Goal: Information Seeking & Learning: Learn about a topic

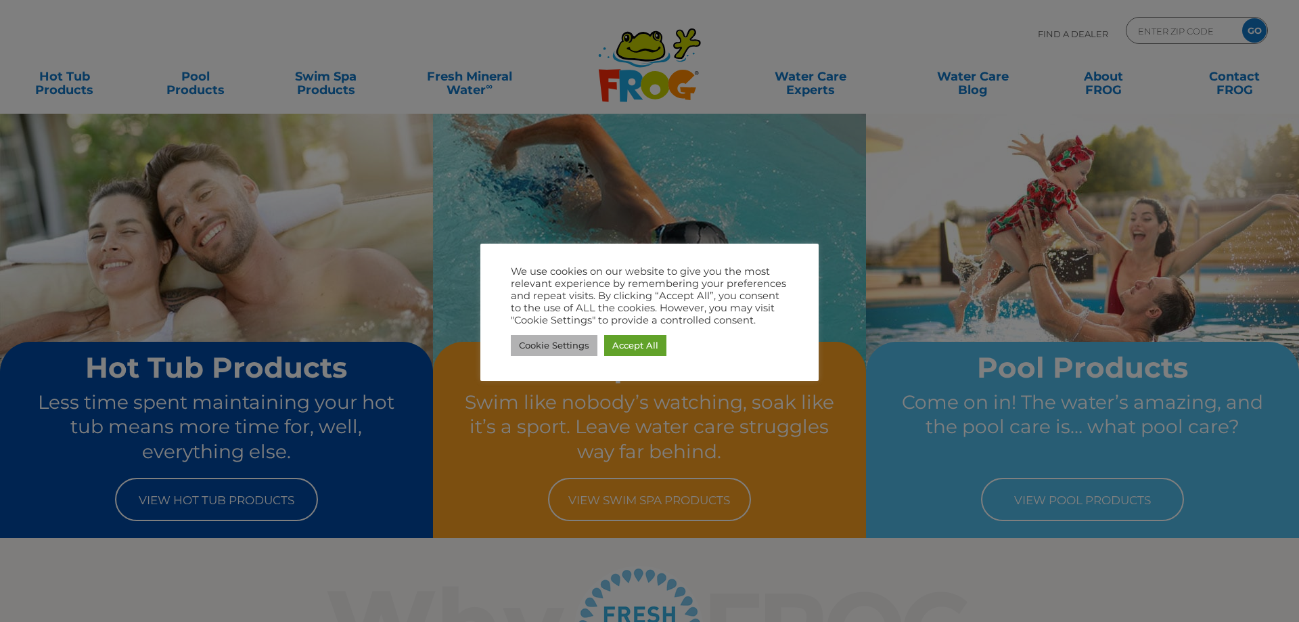
click at [541, 347] on link "Cookie Settings" at bounding box center [554, 345] width 87 height 21
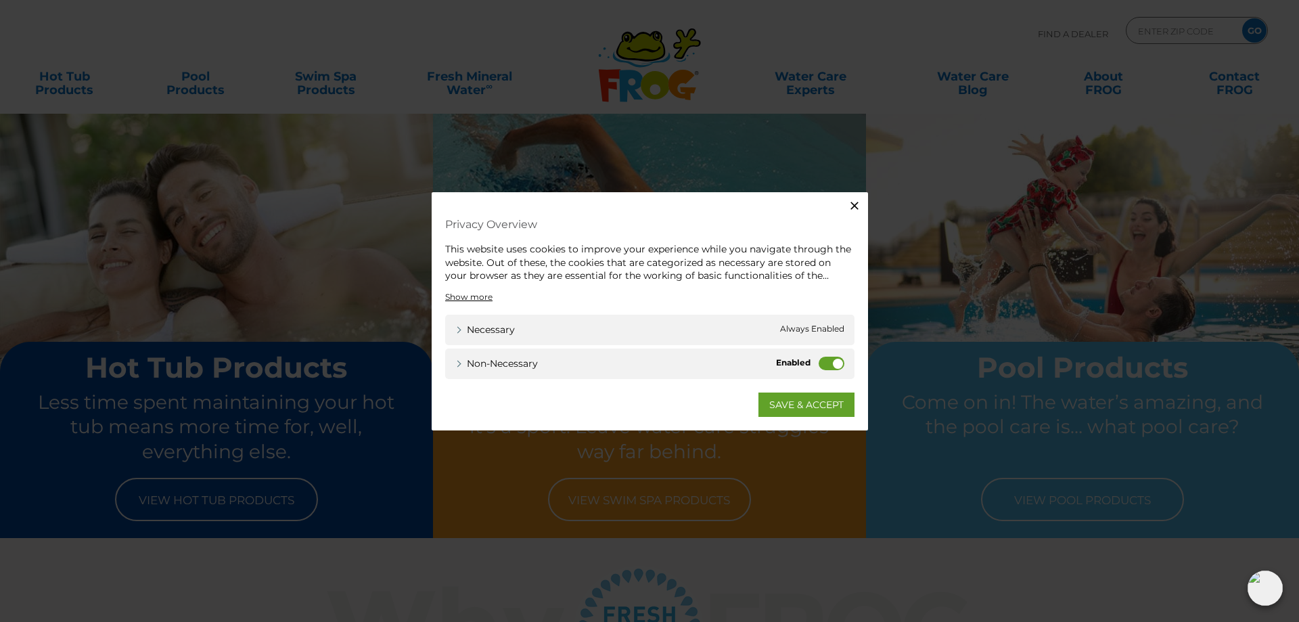
click at [829, 365] on label "Non-necessary" at bounding box center [832, 363] width 26 height 14
click at [0, 0] on input "Non-necessary" at bounding box center [0, 0] width 0 height 0
click at [775, 406] on link "SAVE & ACCEPT" at bounding box center [806, 404] width 96 height 24
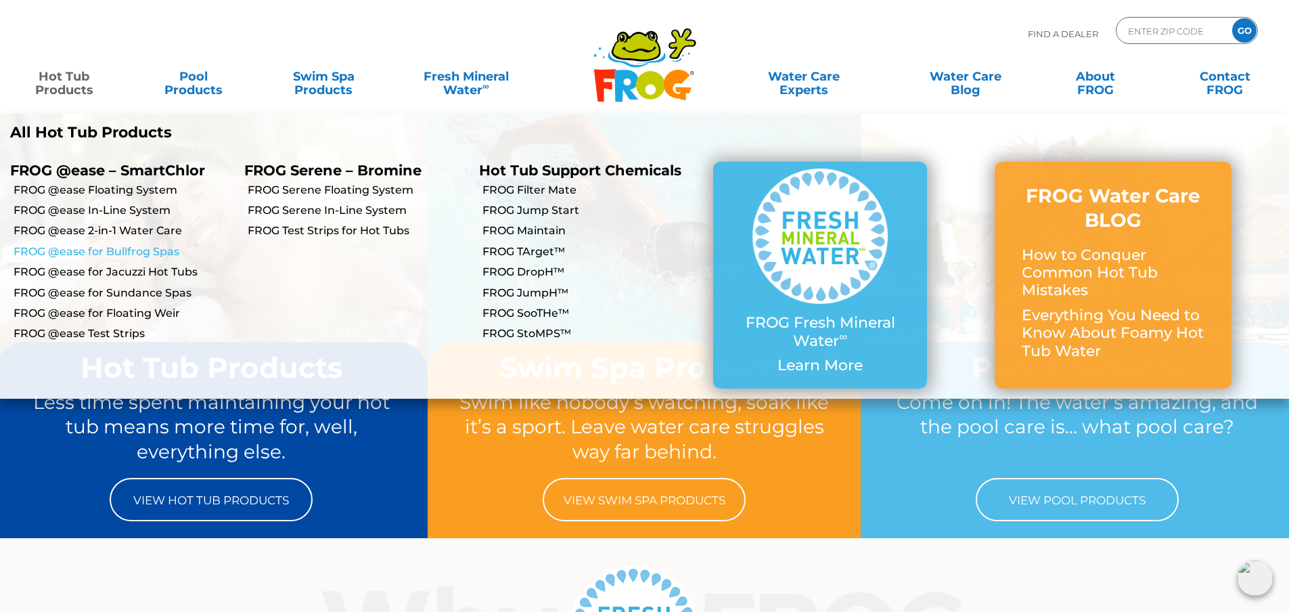
click at [129, 251] on link "FROG @ease for Bullfrog Spas" at bounding box center [124, 251] width 221 height 15
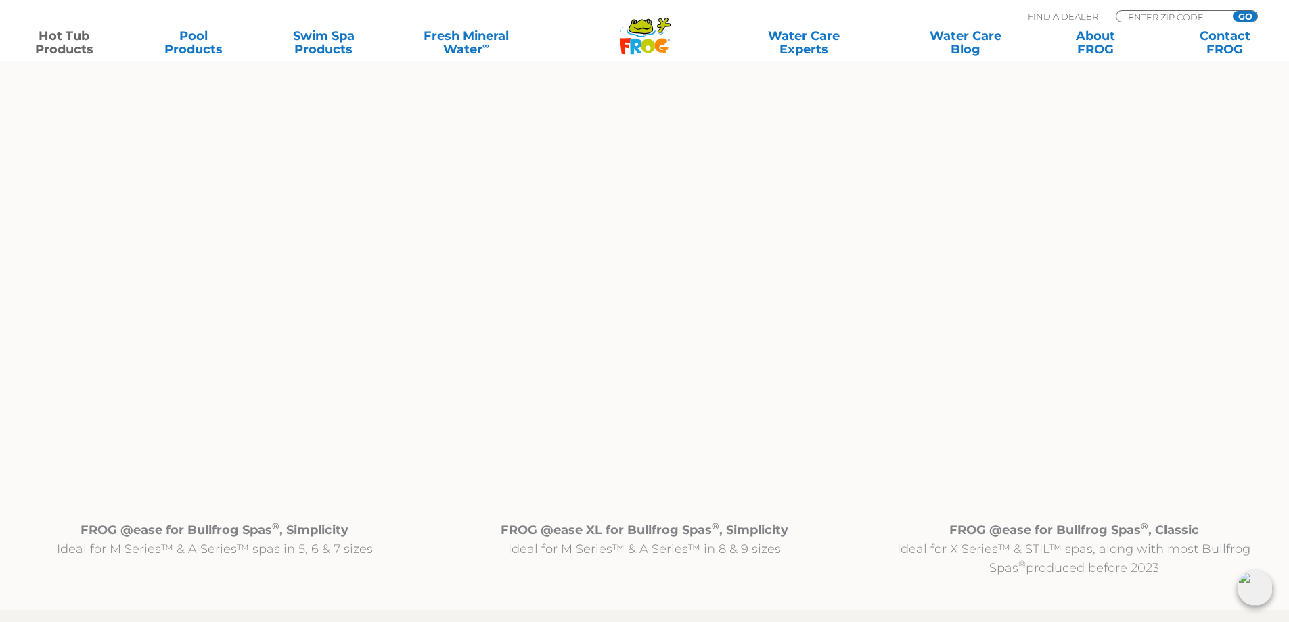
scroll to position [1353, 0]
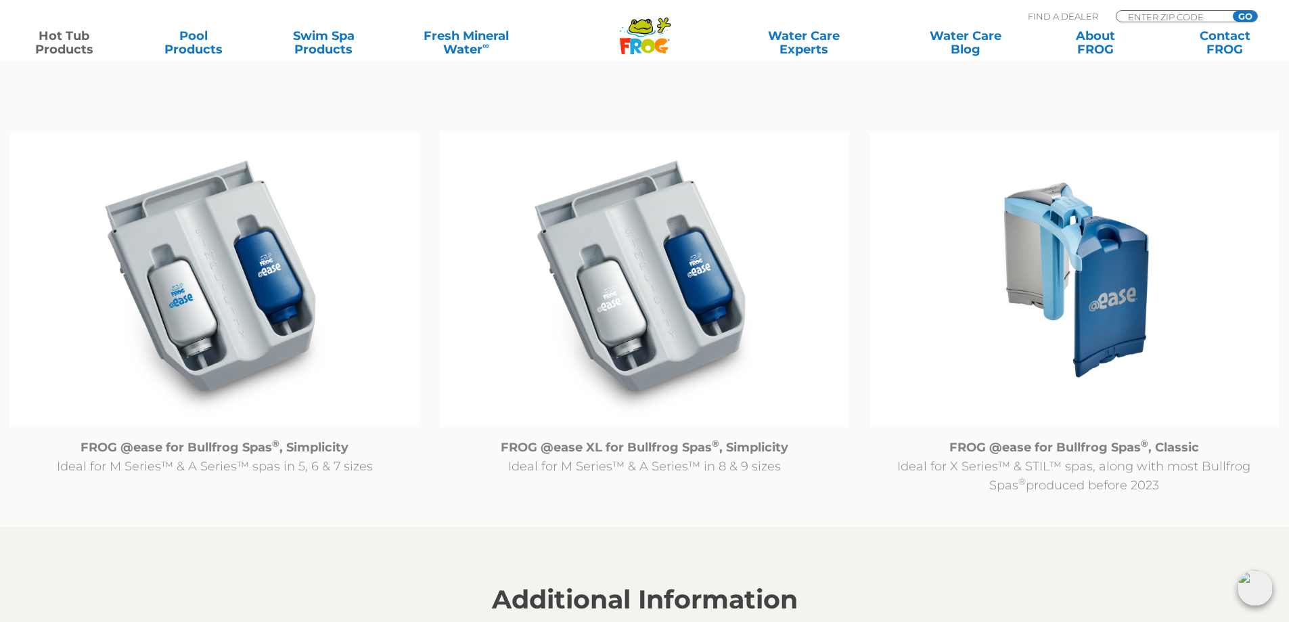
click at [1101, 288] on img at bounding box center [1073, 280] width 409 height 296
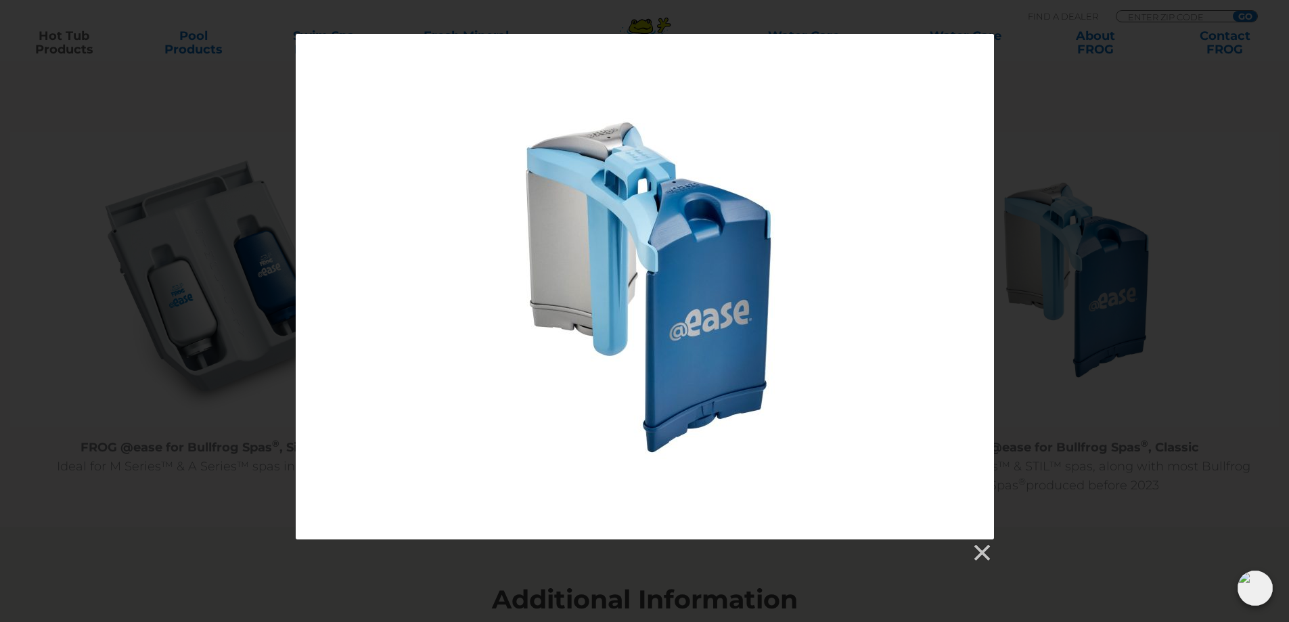
click at [1093, 420] on div at bounding box center [644, 298] width 1289 height 529
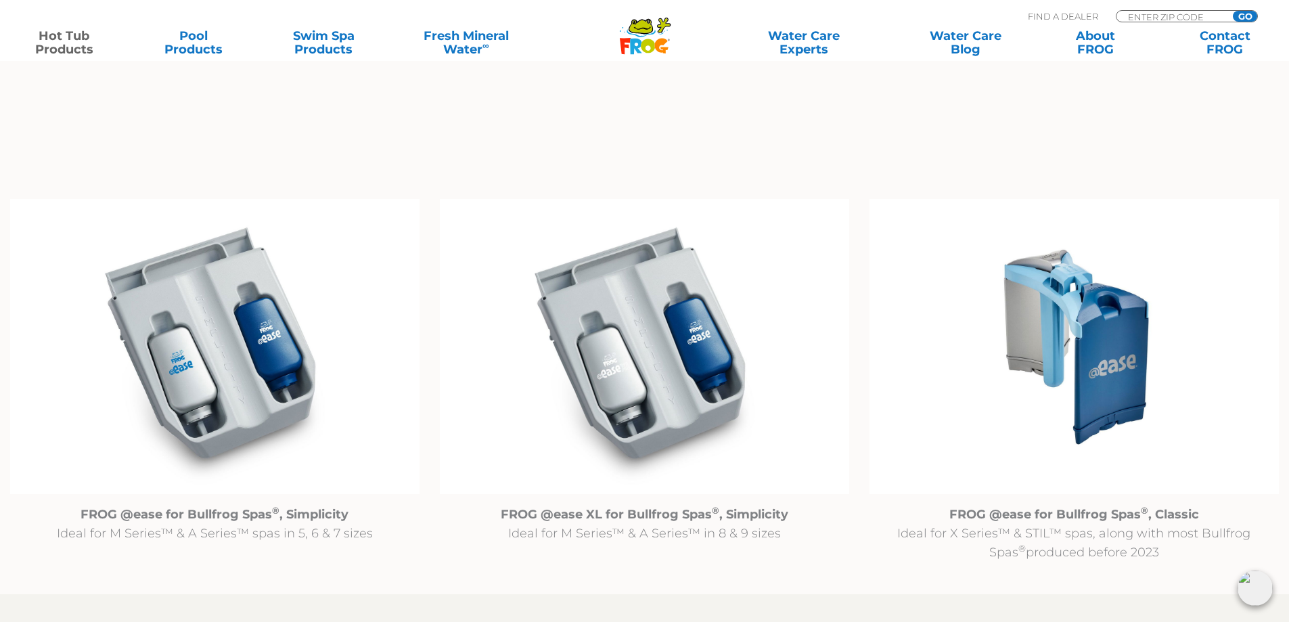
scroll to position [1286, 0]
click at [1056, 306] on img at bounding box center [1073, 348] width 409 height 296
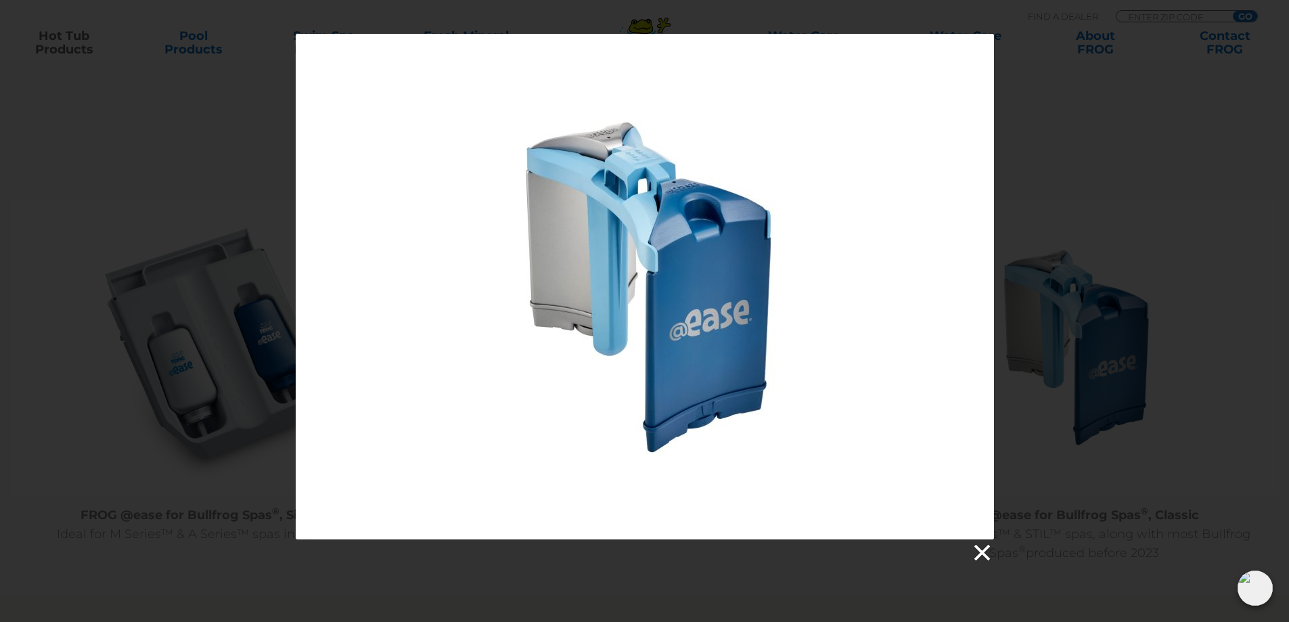
click at [980, 549] on link at bounding box center [981, 553] width 20 height 20
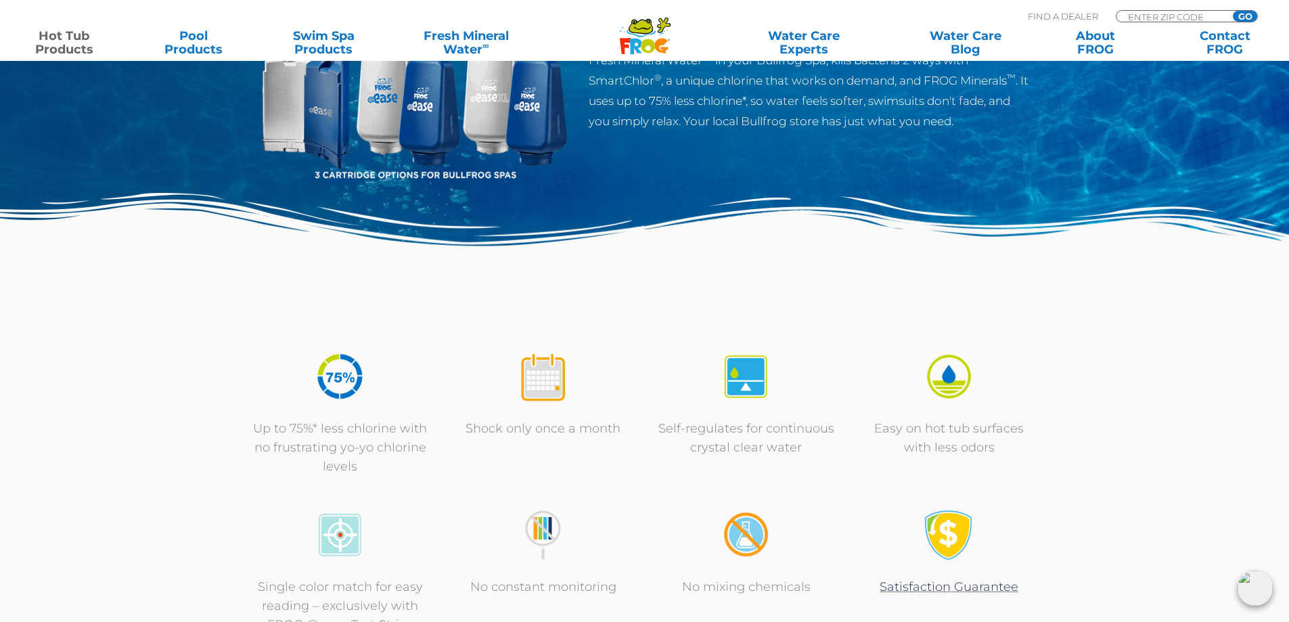
scroll to position [0, 0]
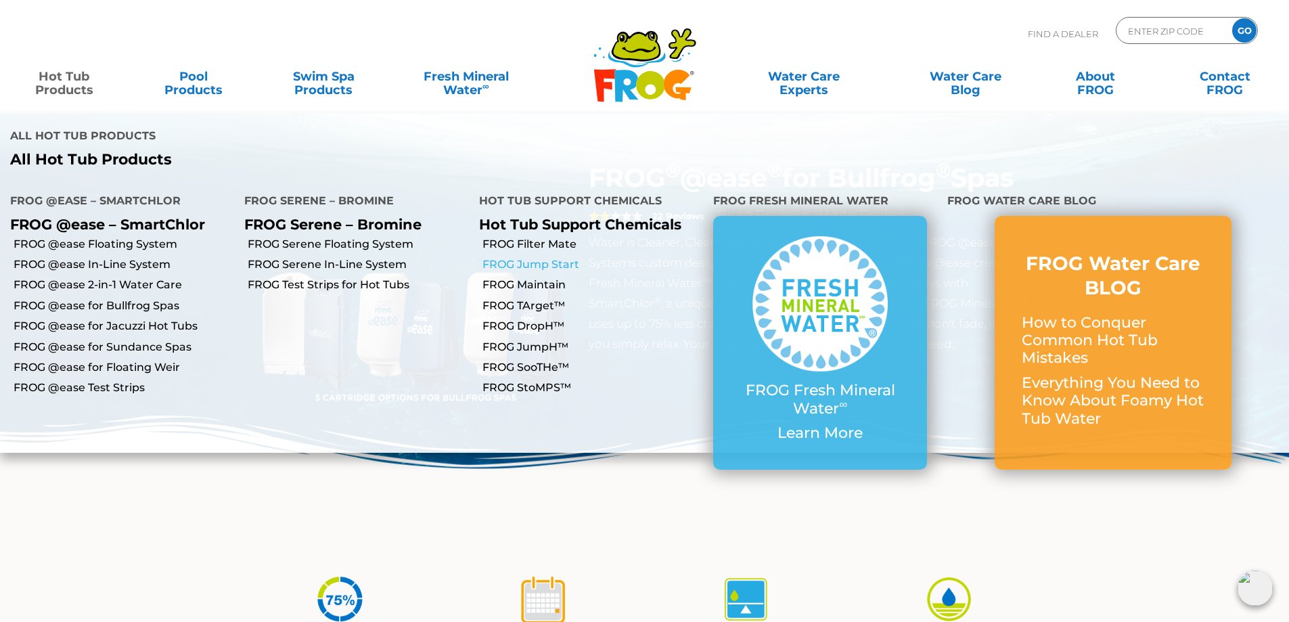
click at [547, 257] on link "FROG Jump Start" at bounding box center [592, 264] width 221 height 15
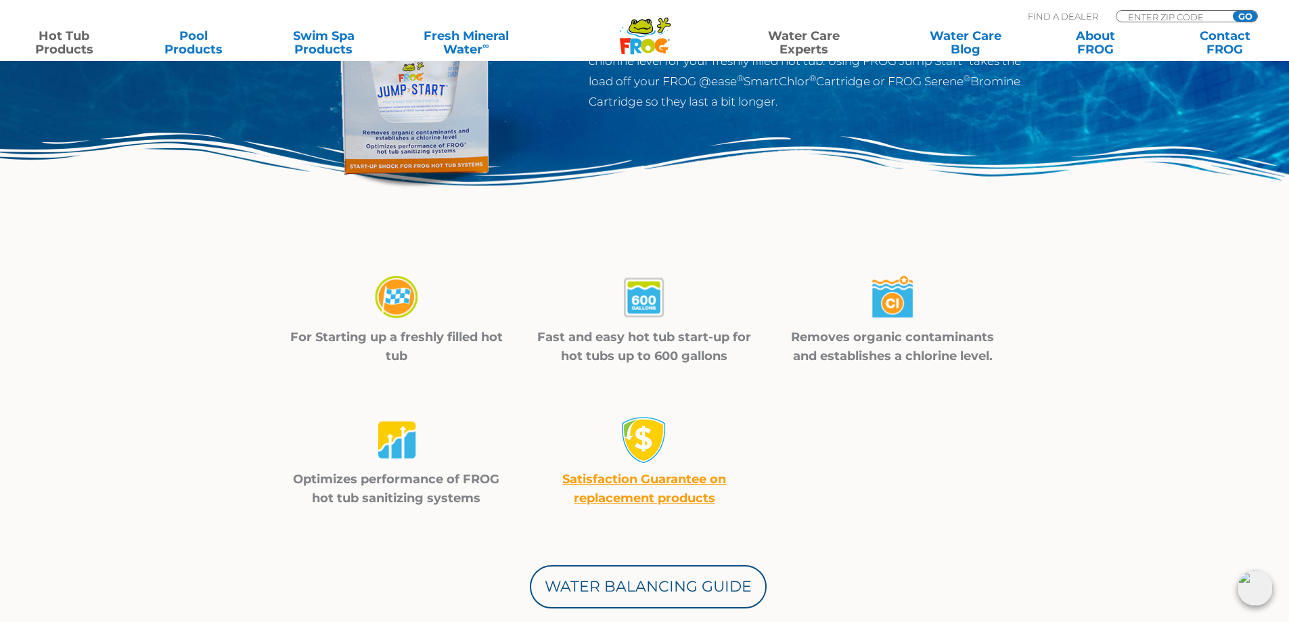
scroll to position [135, 0]
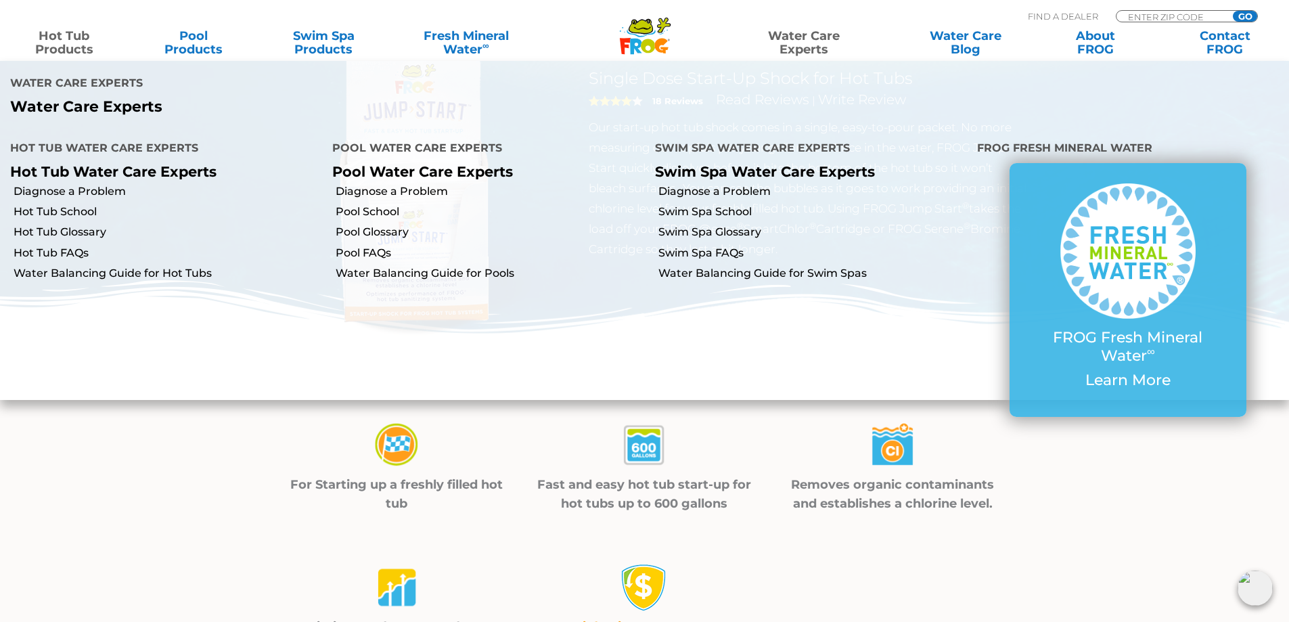
click at [794, 39] on link "Water Care Experts" at bounding box center [804, 42] width 164 height 27
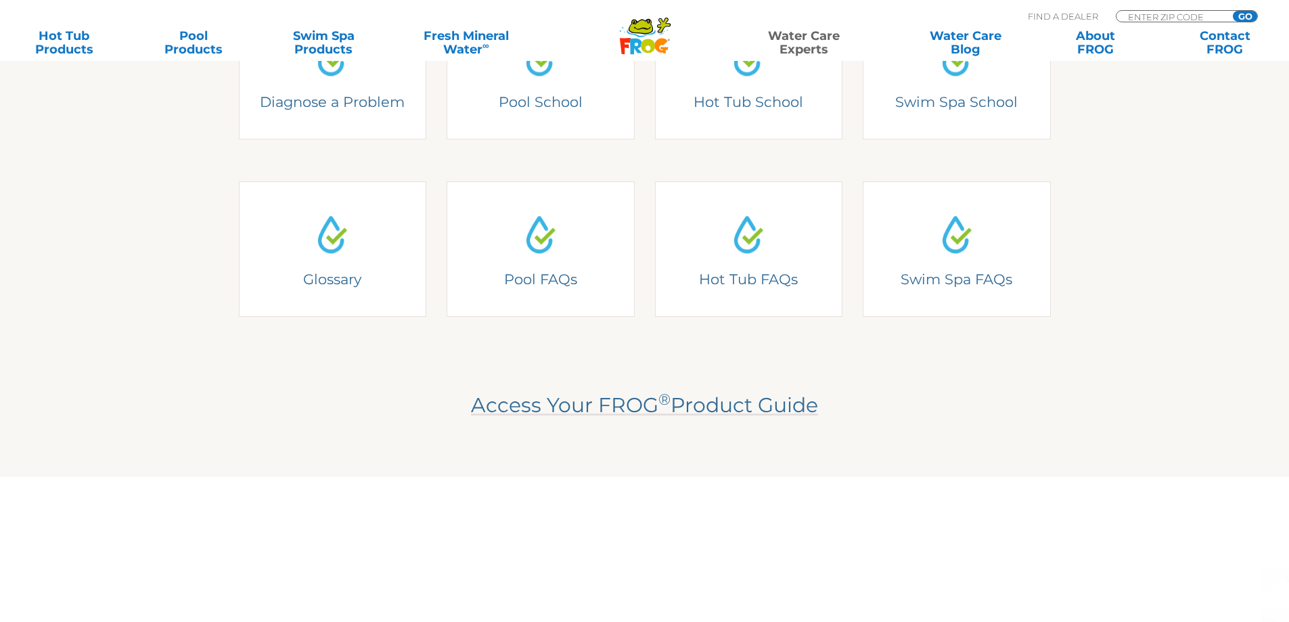
scroll to position [338, 0]
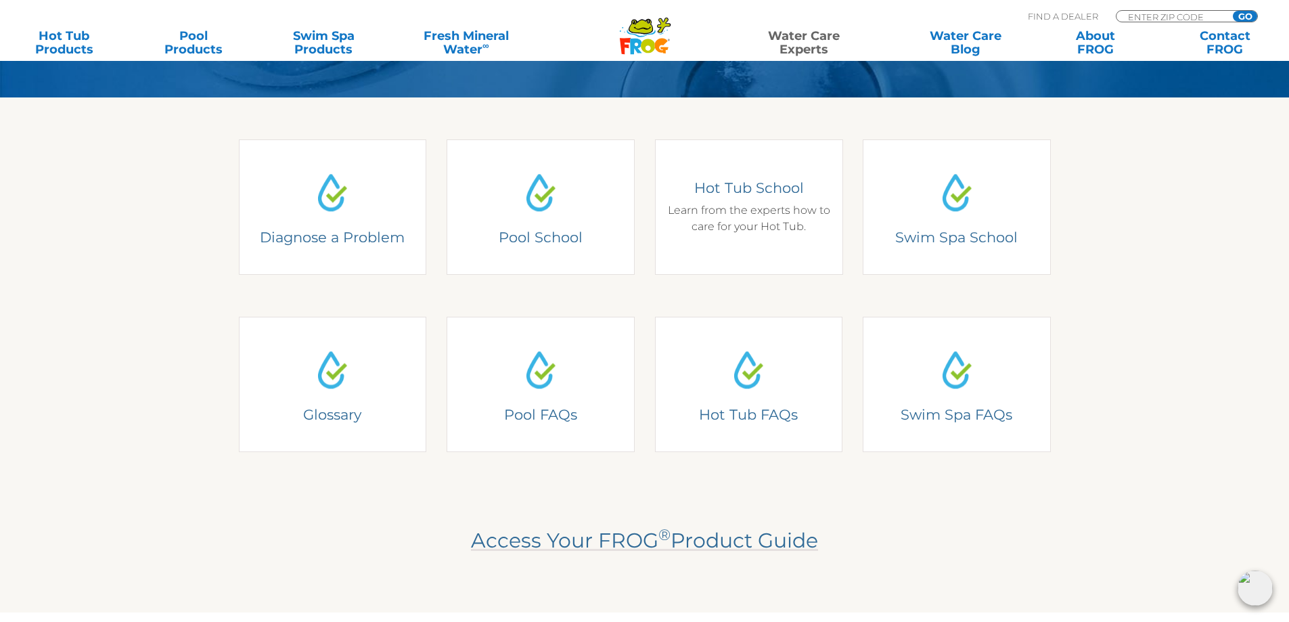
click at [741, 215] on div "Hot Tub School Learn from the experts how to care for your Hot Tub." at bounding box center [748, 207] width 168 height 56
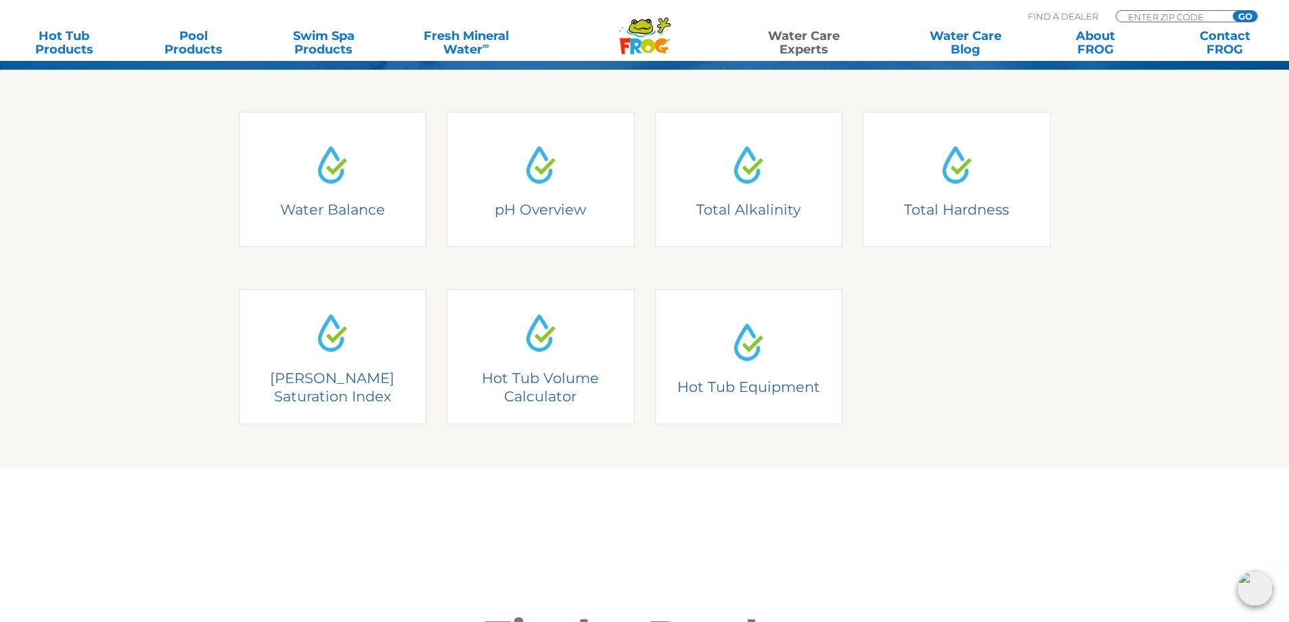
scroll to position [338, 0]
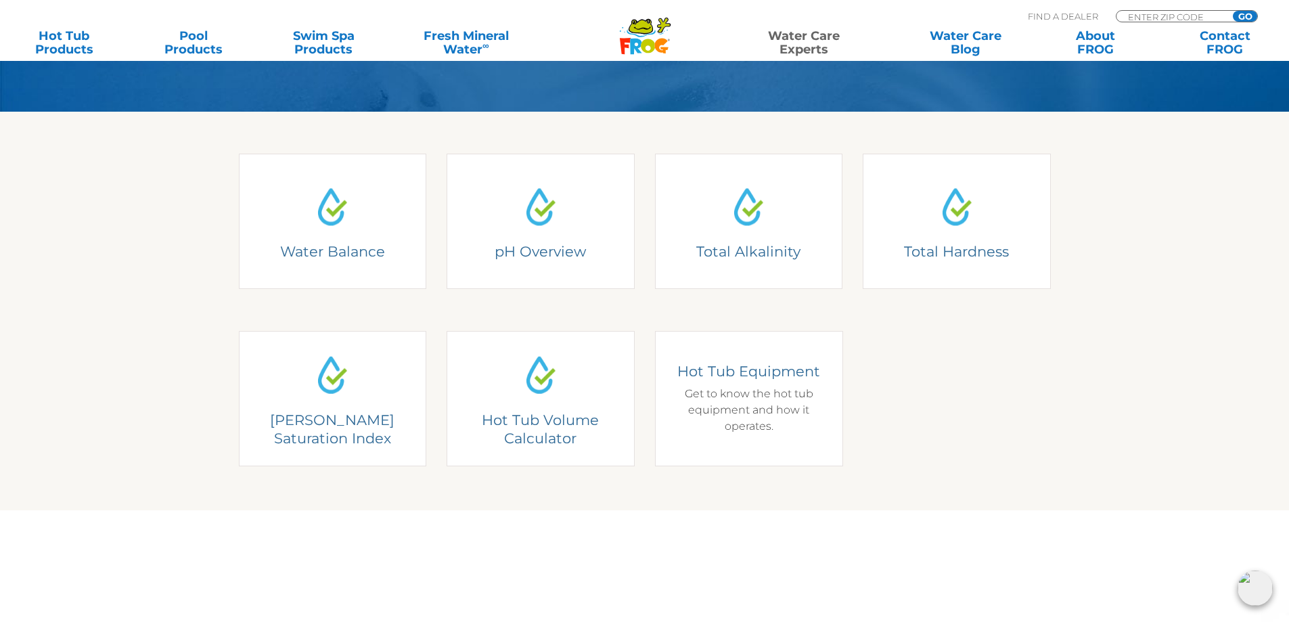
click at [800, 411] on div "Hot Tub Equipment Get to know the hot tub equipment and how it operates." at bounding box center [748, 398] width 168 height 72
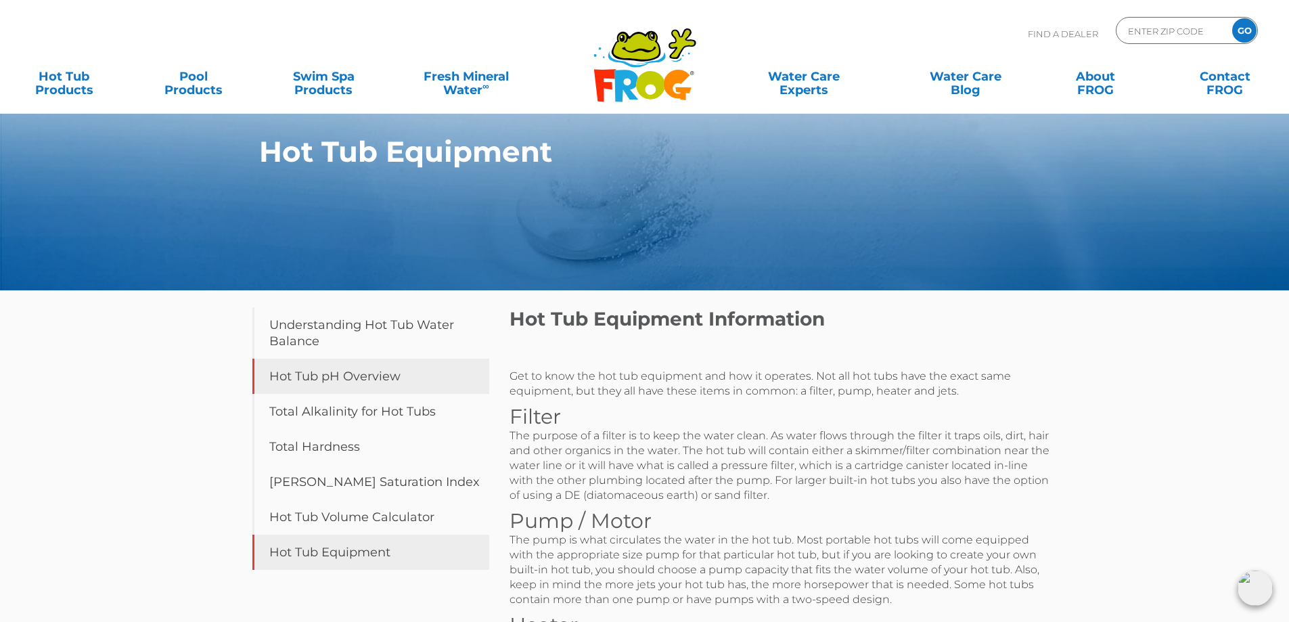
click at [347, 374] on link "Hot Tub pH Overview" at bounding box center [370, 376] width 237 height 35
